Goal: Navigation & Orientation: Find specific page/section

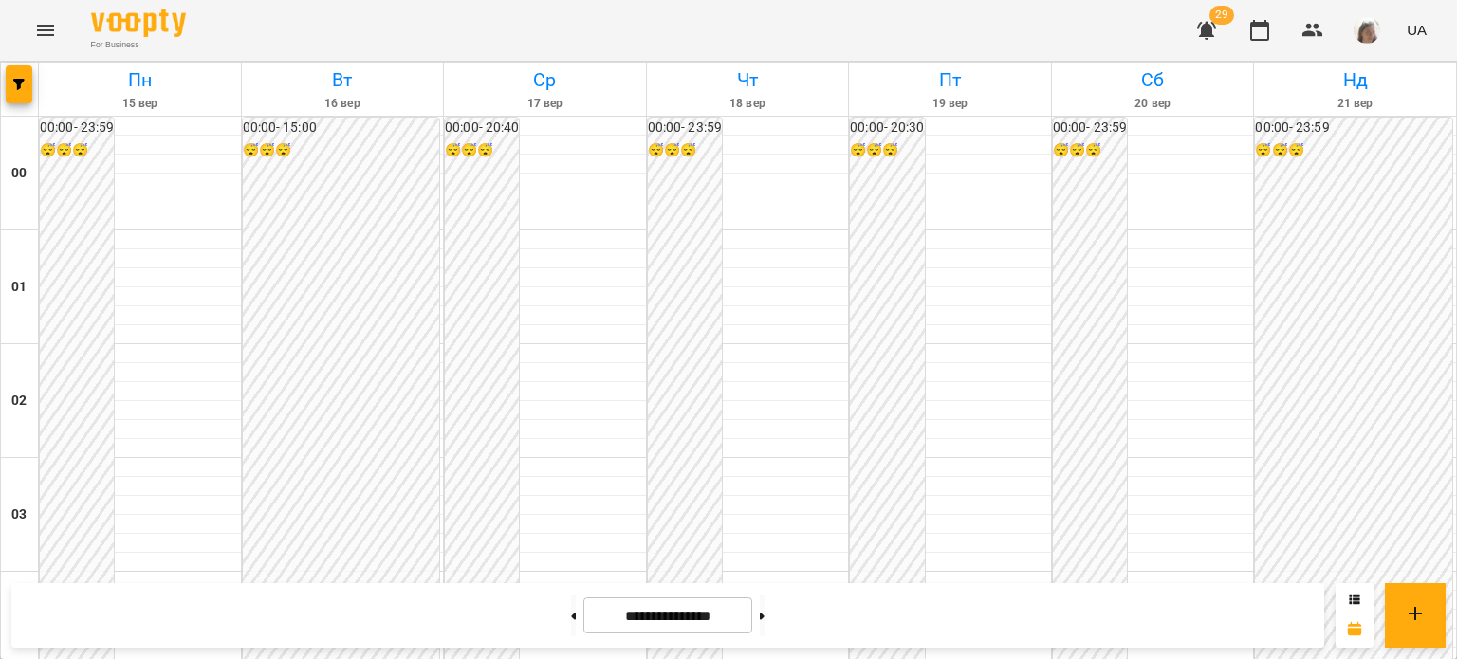
scroll to position [1597, 0]
click at [47, 32] on icon "Menu" at bounding box center [45, 30] width 23 height 23
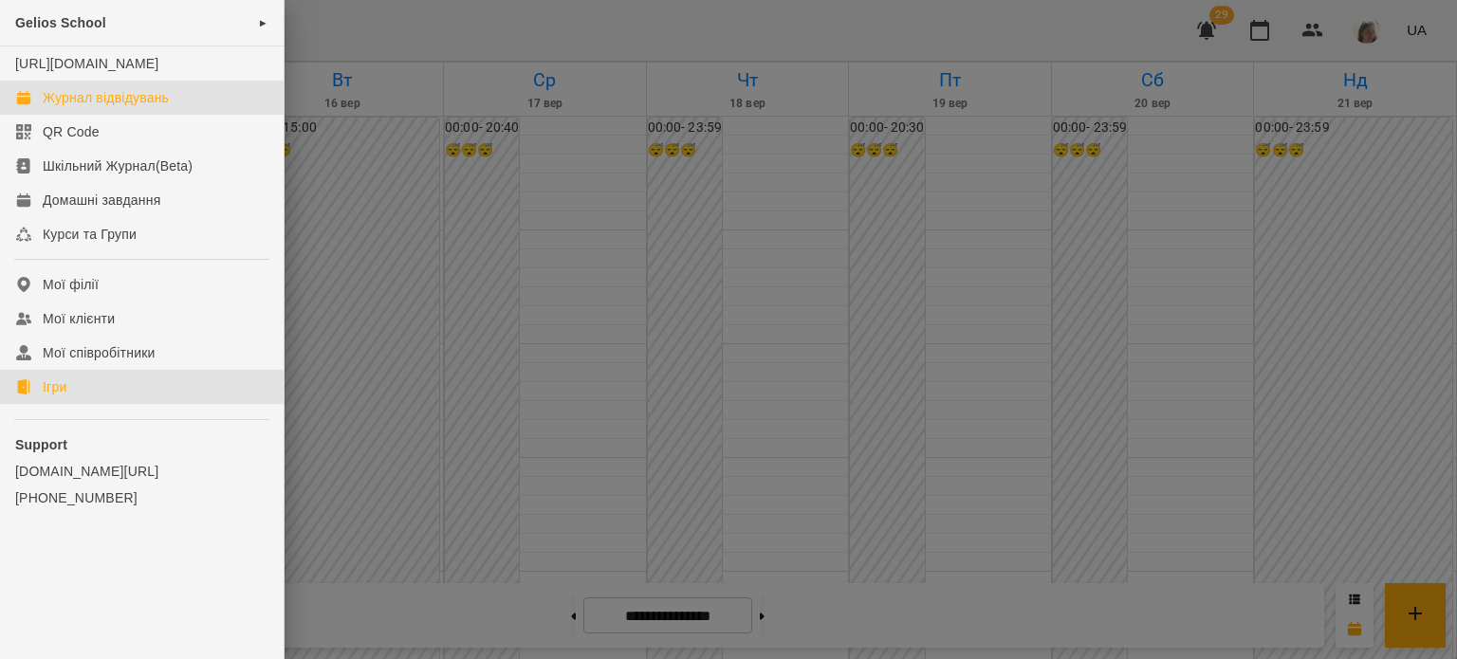
click at [80, 401] on link "Ігри" at bounding box center [142, 387] width 284 height 34
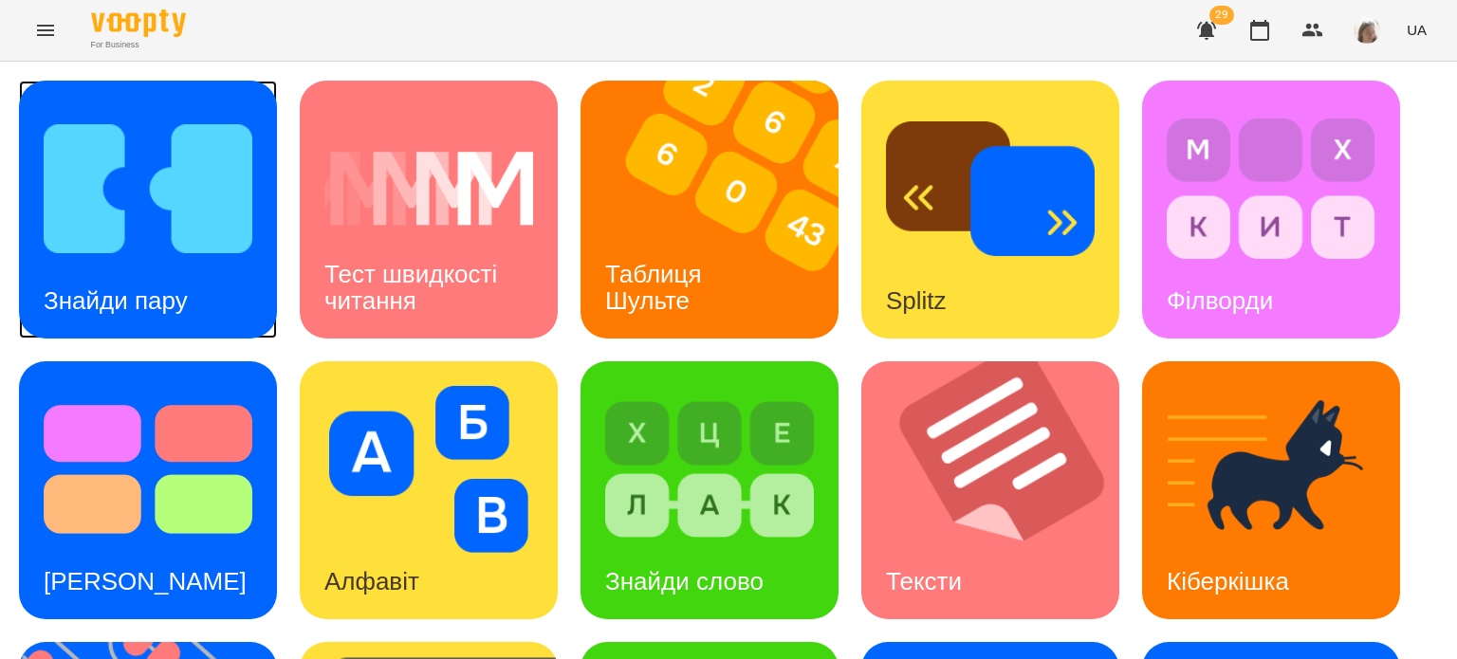
click at [147, 259] on img at bounding box center [148, 188] width 209 height 167
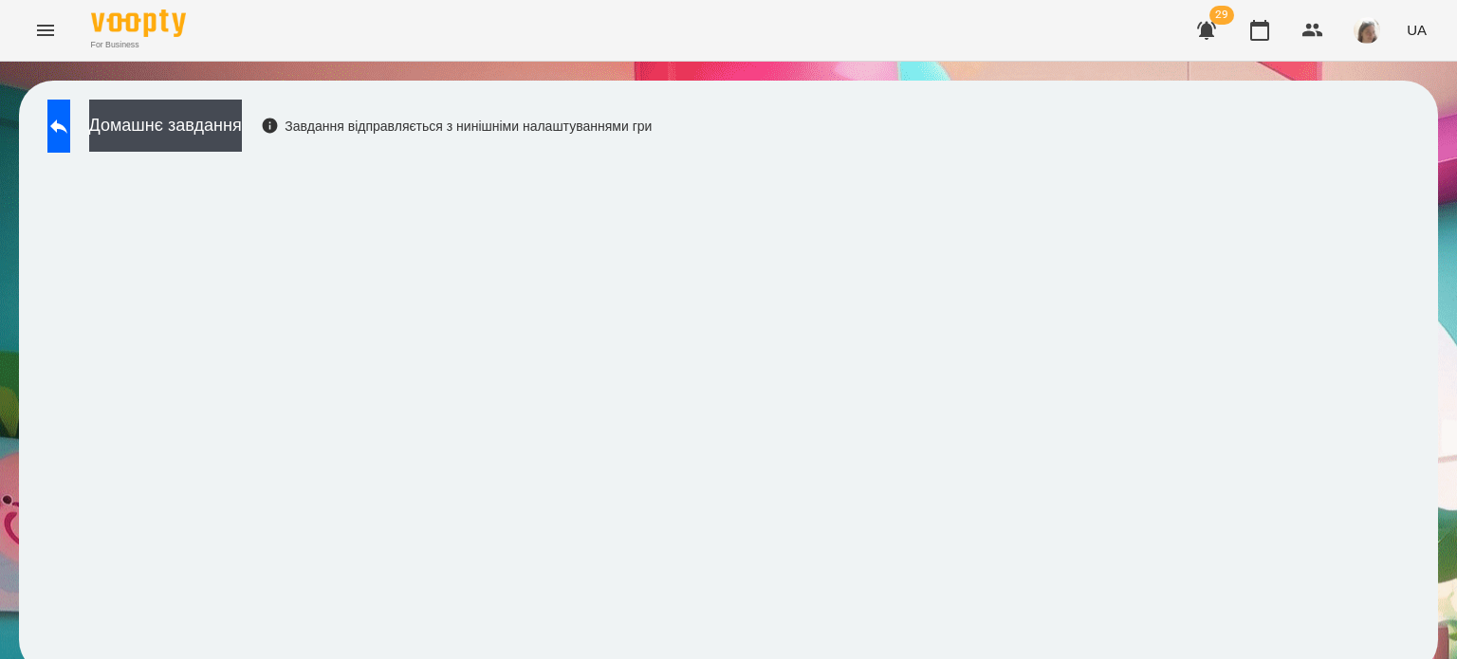
click at [53, 47] on button "Menu" at bounding box center [46, 31] width 46 height 46
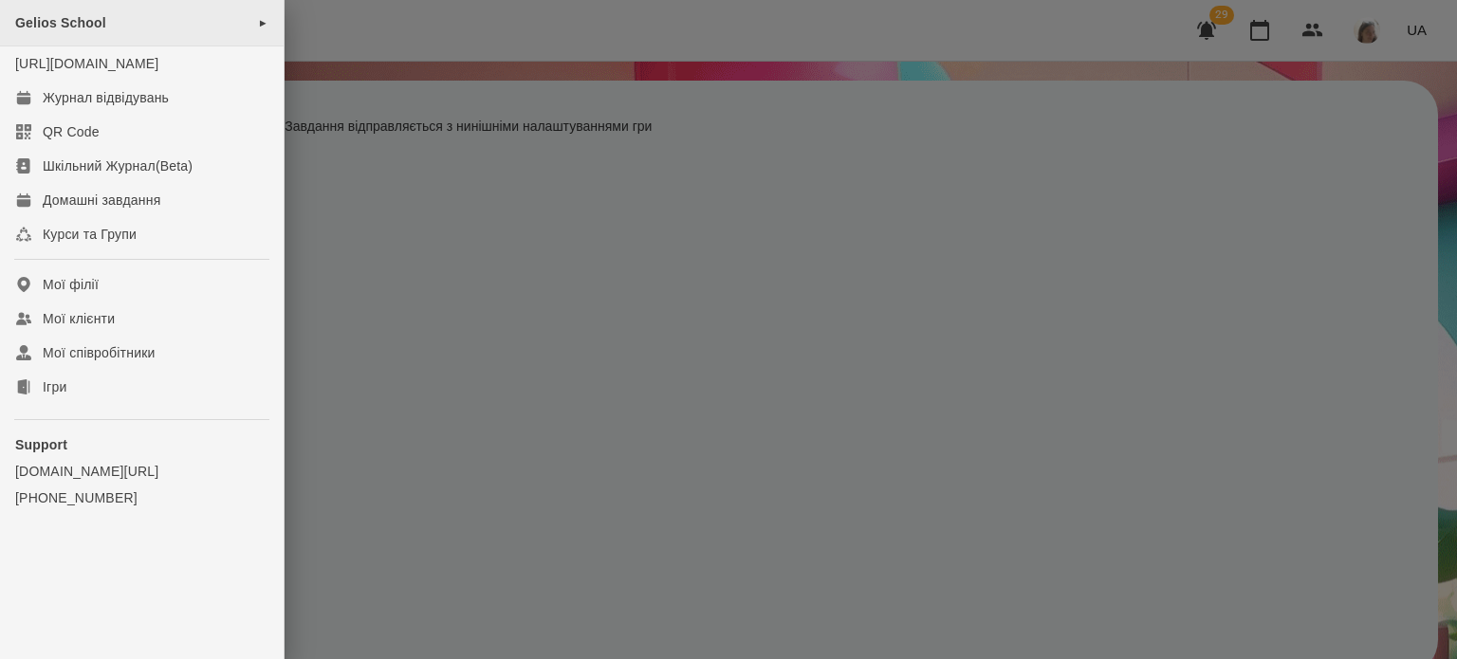
click at [138, 9] on div "Gelios School ►" at bounding box center [142, 23] width 284 height 46
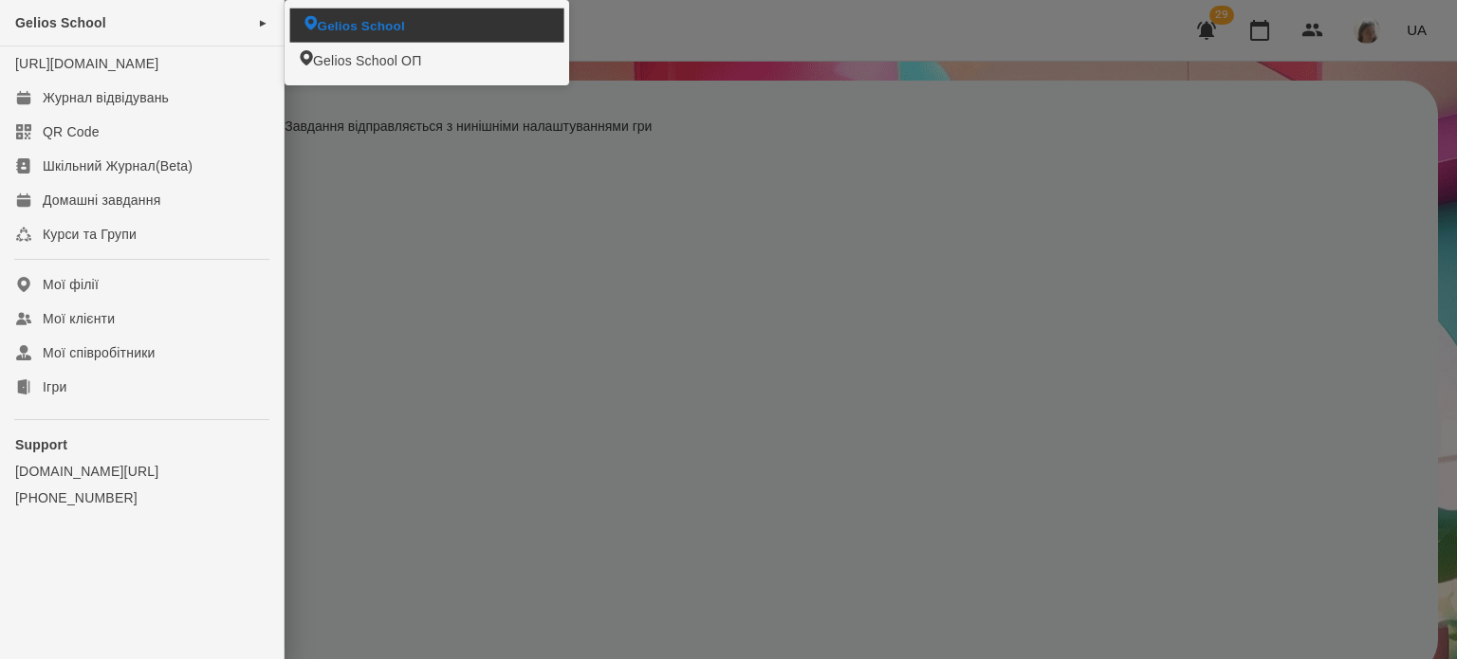
click at [398, 15] on li "Gelios School" at bounding box center [427, 26] width 274 height 34
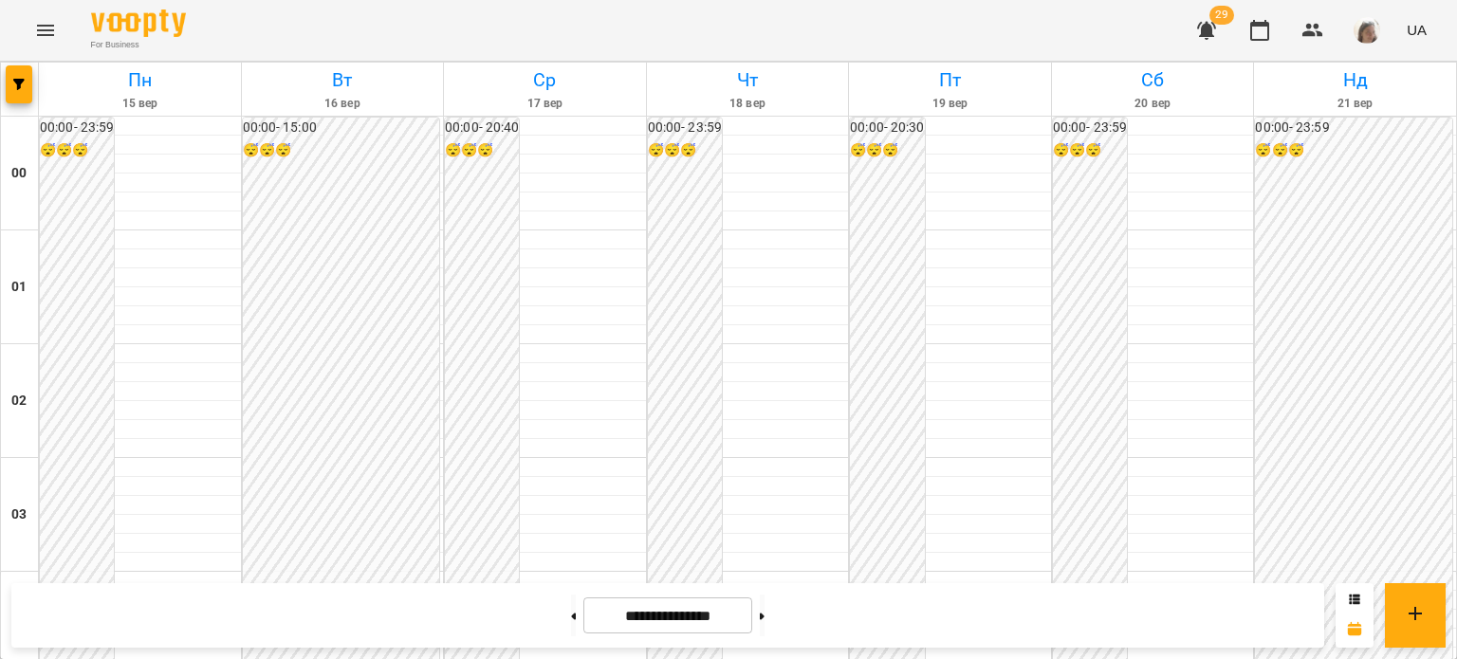
scroll to position [1538, 0]
